Goal: Navigation & Orientation: Find specific page/section

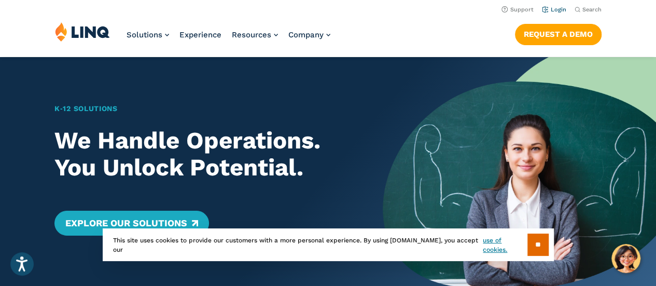
click at [554, 8] on link "Login" at bounding box center [554, 9] width 24 height 7
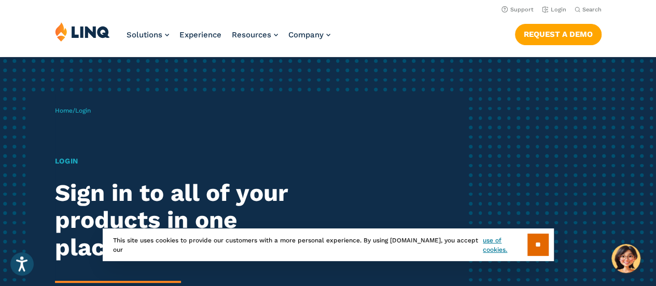
click at [166, 110] on div "Home / Login Login Sign in to all of your products in one place. LINQ brings to…" at bounding box center [260, 238] width 410 height 291
click at [84, 164] on h1 "Login" at bounding box center [181, 160] width 252 height 11
click at [530, 247] on input "**" at bounding box center [537, 244] width 21 height 22
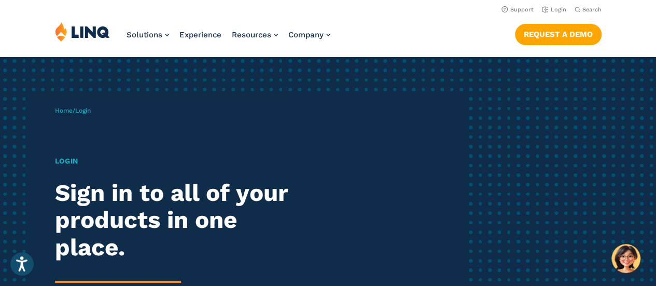
click at [140, 106] on div "Home / Login Login Sign in to all of your products in one place. LINQ brings to…" at bounding box center [260, 238] width 410 height 291
click at [92, 159] on h1 "Login" at bounding box center [181, 160] width 252 height 11
click at [72, 159] on h1 "Login" at bounding box center [181, 160] width 252 height 11
click at [555, 7] on link "Login" at bounding box center [554, 9] width 24 height 7
click at [77, 111] on span "Home / Login" at bounding box center [73, 110] width 36 height 7
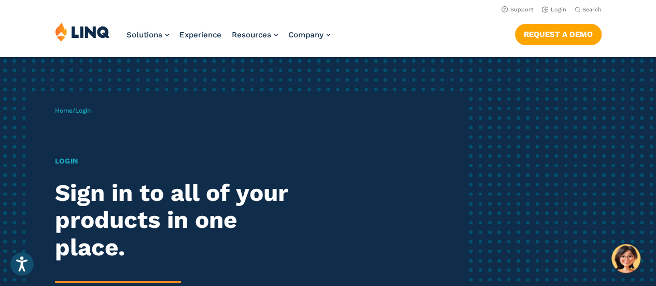
click at [91, 110] on span "Login" at bounding box center [83, 110] width 16 height 7
click at [60, 110] on link "Home" at bounding box center [64, 110] width 18 height 7
click at [69, 113] on link "Home" at bounding box center [64, 110] width 18 height 7
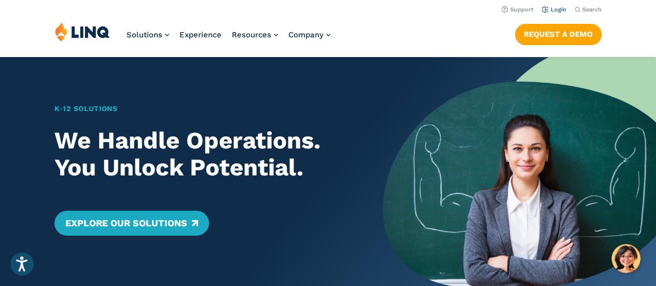
click at [554, 9] on link "Login" at bounding box center [554, 9] width 24 height 7
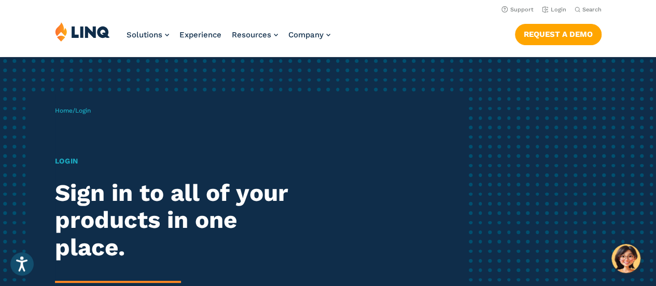
click at [90, 110] on span "Login" at bounding box center [83, 110] width 16 height 7
click at [71, 160] on h1 "Login" at bounding box center [181, 160] width 252 height 11
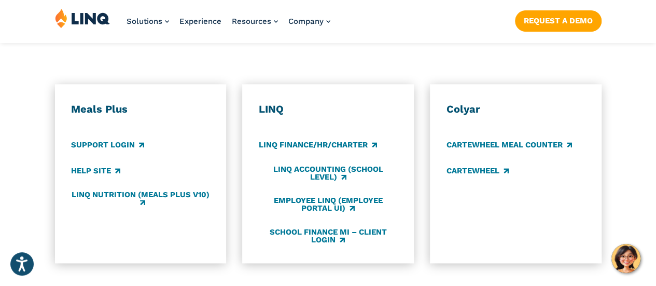
scroll to position [566, 0]
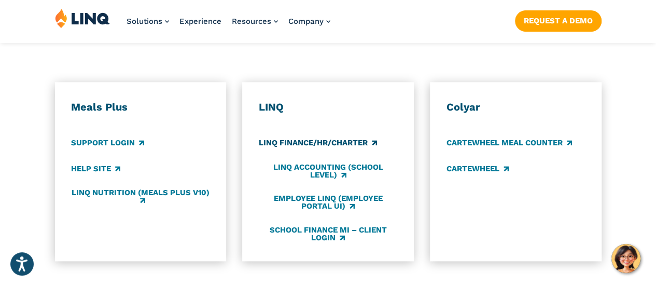
click at [323, 137] on link "LINQ Finance/HR/Charter" at bounding box center [318, 142] width 118 height 11
click at [317, 163] on link "LINQ Accounting (school level)" at bounding box center [328, 171] width 138 height 17
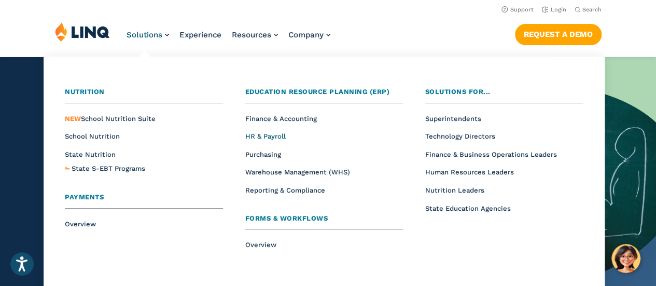
click at [263, 137] on span "HR & Payroll" at bounding box center [265, 136] width 40 height 8
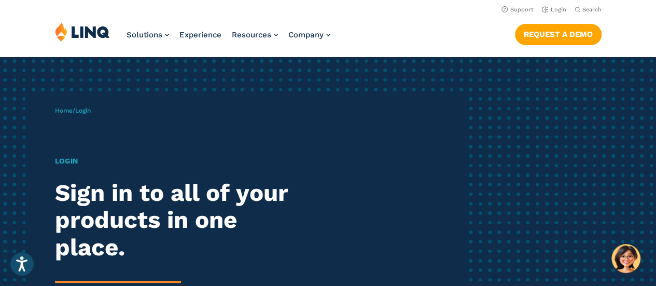
click at [70, 159] on h1 "Login" at bounding box center [181, 160] width 252 height 11
click at [554, 10] on link "Login" at bounding box center [554, 9] width 24 height 7
click at [72, 162] on h1 "Login" at bounding box center [181, 160] width 252 height 11
click at [65, 112] on link "Home" at bounding box center [64, 110] width 18 height 7
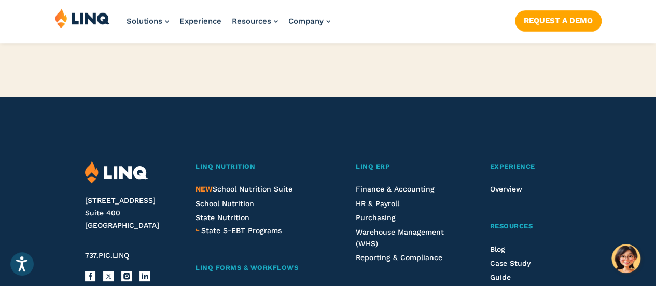
scroll to position [2498, 0]
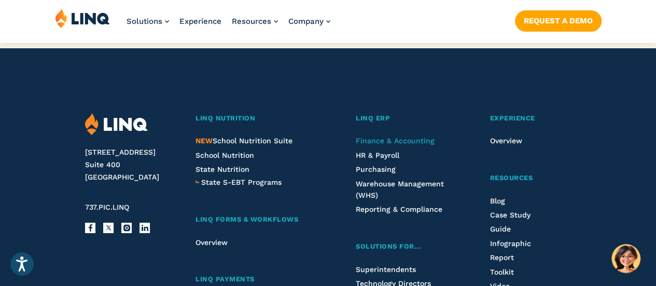
click at [391, 145] on span "Finance & Accounting" at bounding box center [395, 140] width 79 height 8
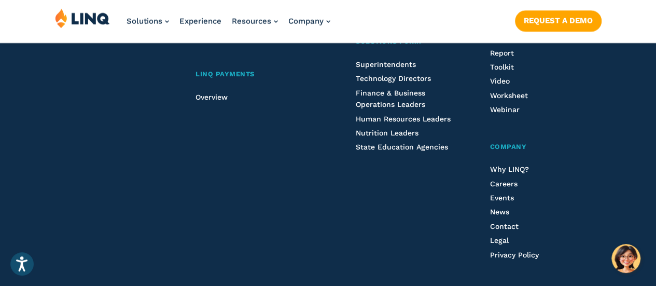
scroll to position [2433, 0]
